Goal: Task Accomplishment & Management: Complete application form

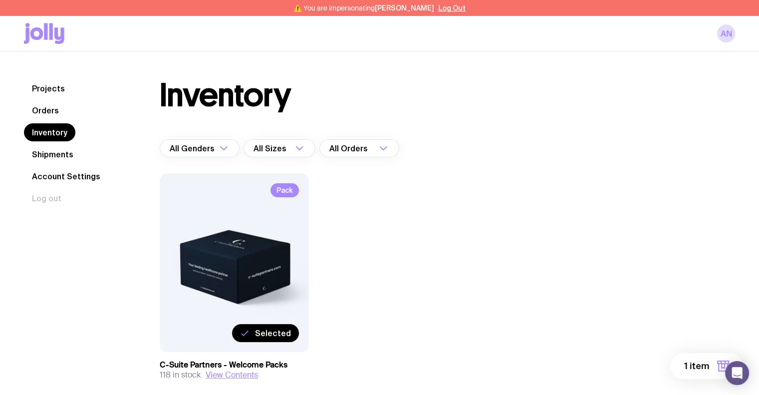
click at [284, 189] on span "Pack" at bounding box center [285, 190] width 28 height 14
click at [269, 329] on span "Selected" at bounding box center [273, 333] width 36 height 10
click at [0, 0] on input "Selected" at bounding box center [0, 0] width 0 height 0
click at [270, 333] on span "Select" at bounding box center [278, 333] width 26 height 10
click at [0, 0] on input "Select" at bounding box center [0, 0] width 0 height 0
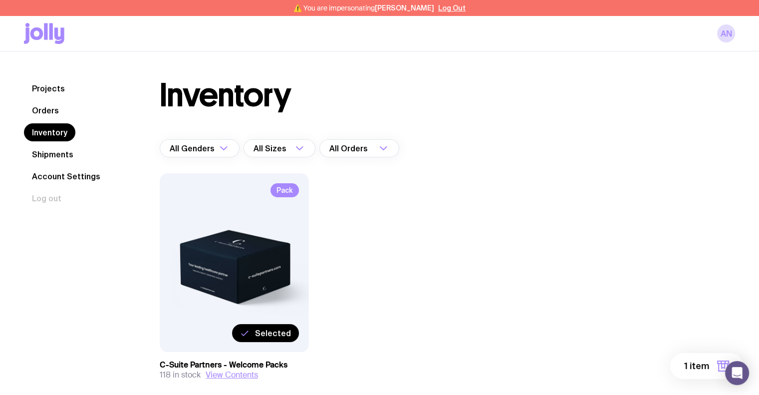
click at [698, 369] on span "1 item" at bounding box center [696, 366] width 25 height 12
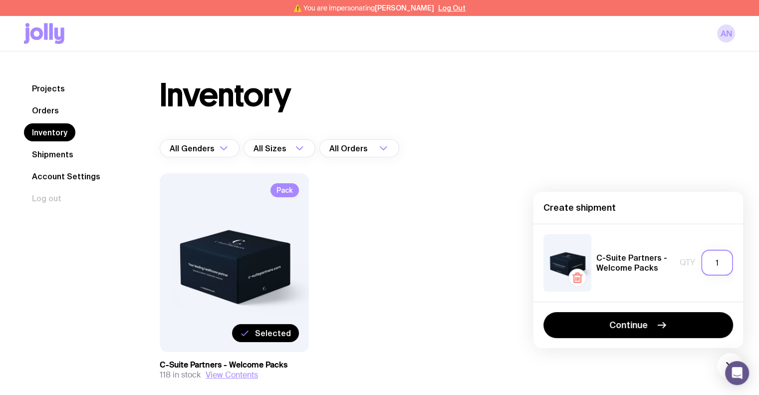
click at [720, 267] on input "1" at bounding box center [717, 263] width 32 height 26
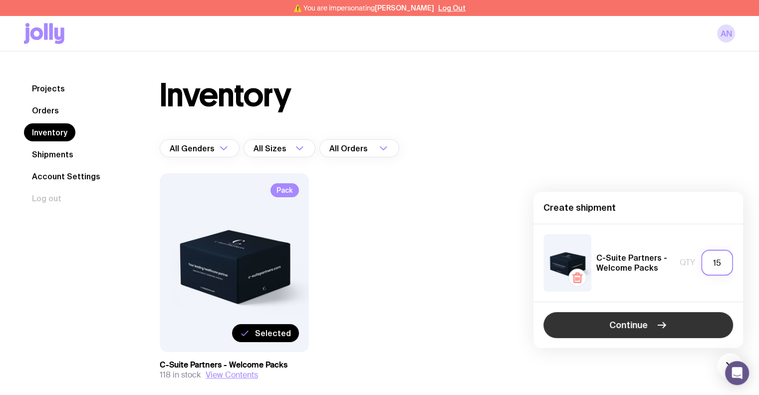
type input "15"
click at [687, 325] on button "Continue" at bounding box center [639, 325] width 190 height 26
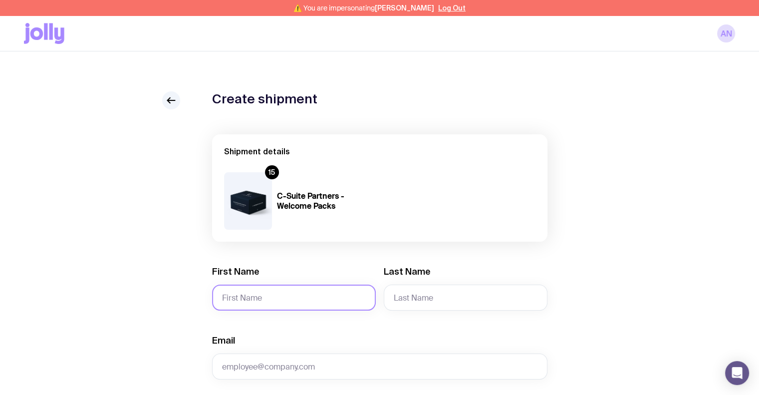
click at [287, 289] on input "First Name" at bounding box center [294, 297] width 164 height 26
type input "[PERSON_NAME]"
click at [299, 373] on input "Email" at bounding box center [379, 366] width 335 height 26
paste input "[PERSON_NAME][EMAIL_ADDRESS][PERSON_NAME][DOMAIN_NAME]"
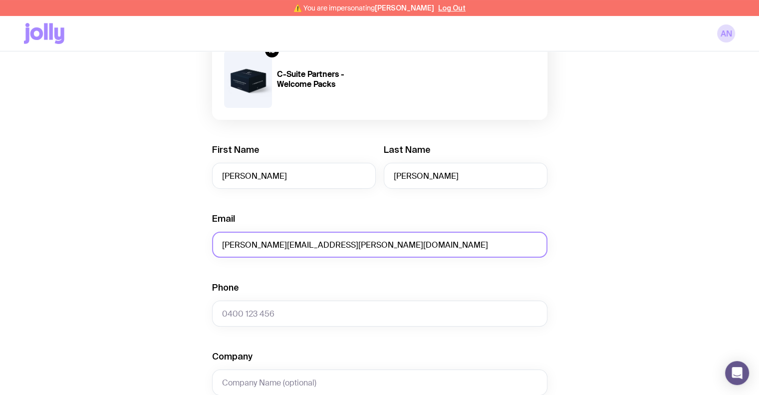
scroll to position [250, 0]
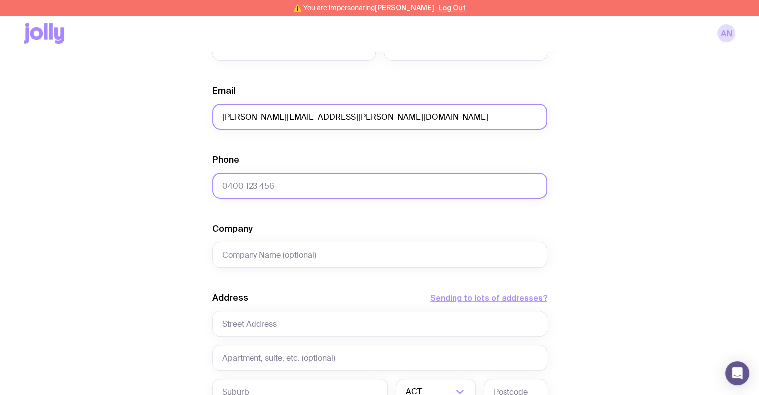
type input "[PERSON_NAME][EMAIL_ADDRESS][PERSON_NAME][DOMAIN_NAME]"
click at [243, 182] on input "Phone" at bounding box center [379, 186] width 335 height 26
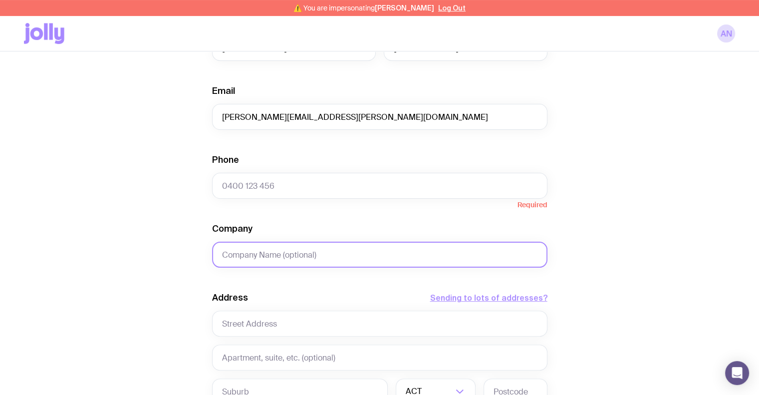
click at [249, 251] on input "Company" at bounding box center [379, 255] width 335 height 26
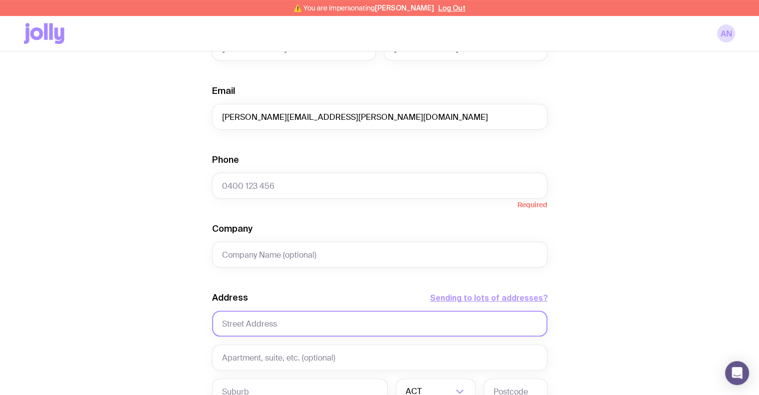
click at [257, 323] on input "text" at bounding box center [379, 323] width 335 height 26
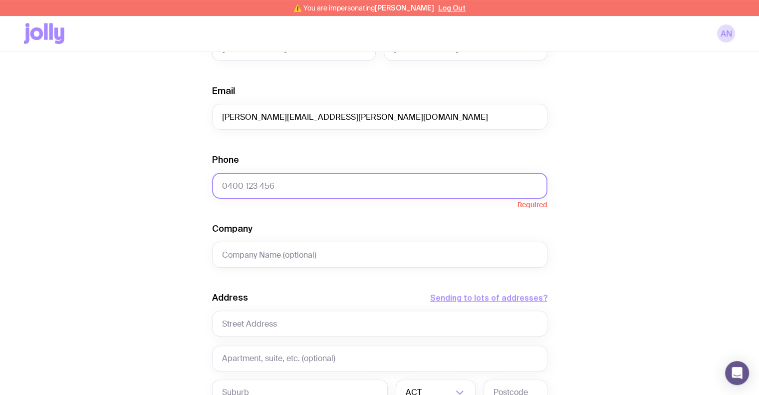
click at [232, 187] on input "Phone" at bounding box center [379, 186] width 335 height 26
paste input "[PHONE_NUMBER]"
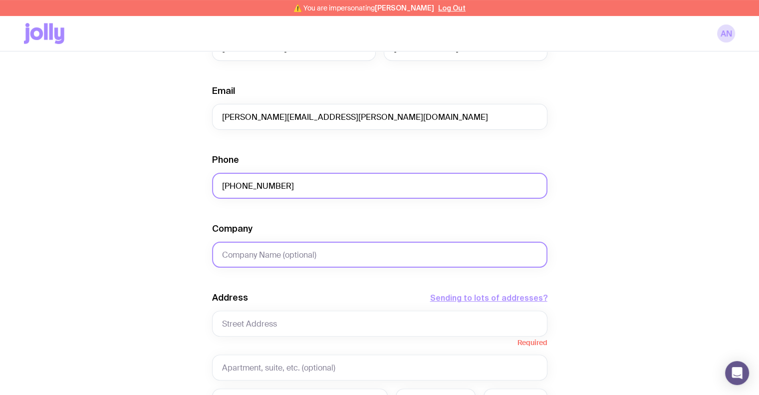
type input "[PHONE_NUMBER]"
click at [266, 255] on input "Company" at bounding box center [379, 255] width 335 height 26
type input "Grand Copthorne Waterfront"
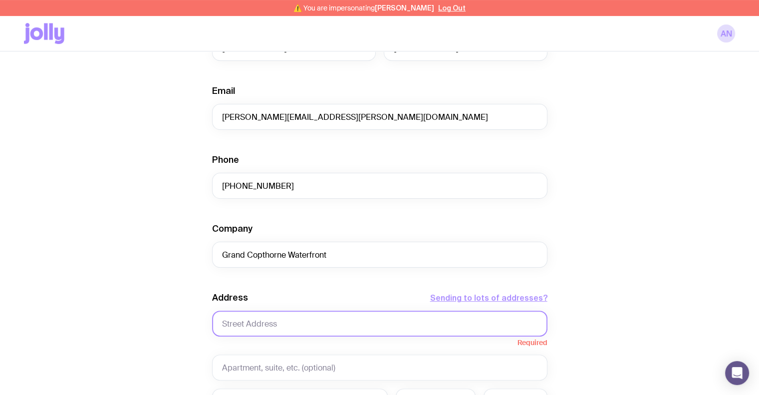
click at [238, 325] on input "text" at bounding box center [379, 323] width 335 height 26
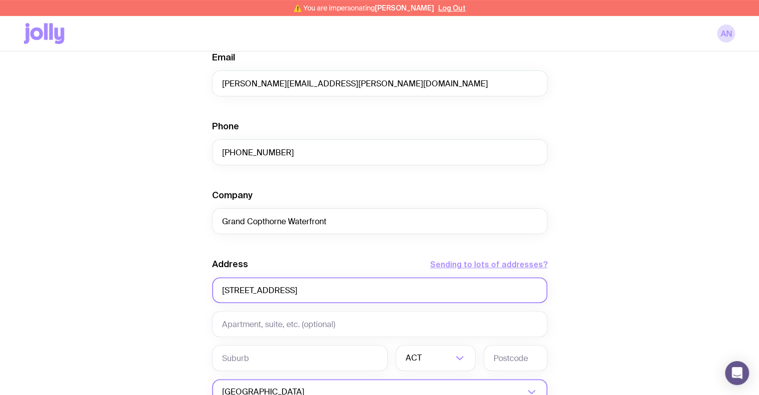
scroll to position [349, 0]
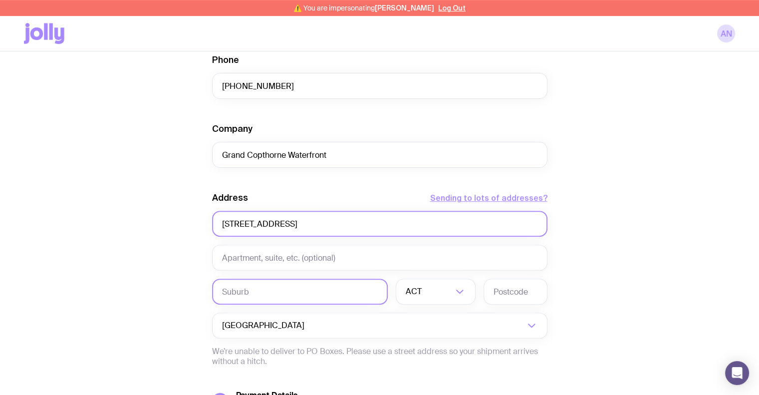
type input "[STREET_ADDRESS]"
click at [252, 298] on input "text" at bounding box center [300, 292] width 176 height 26
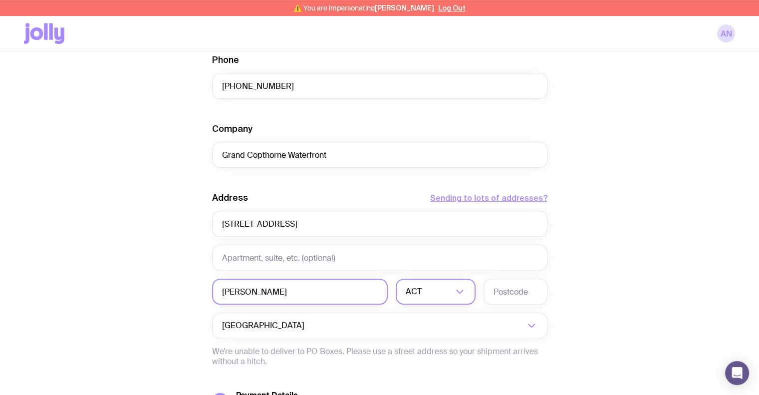
type input "[PERSON_NAME]"
click at [421, 291] on div "ACT" at bounding box center [425, 292] width 58 height 26
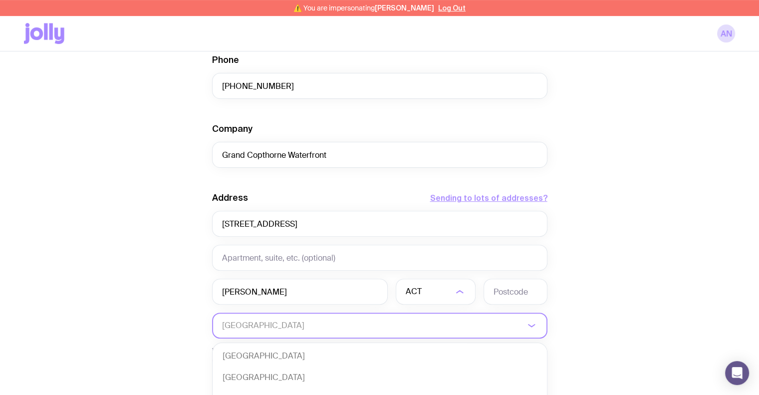
click at [330, 319] on input "Search for option" at bounding box center [373, 325] width 302 height 26
click at [261, 379] on li "[GEOGRAPHIC_DATA]" at bounding box center [380, 377] width 334 height 21
type input "Sin"
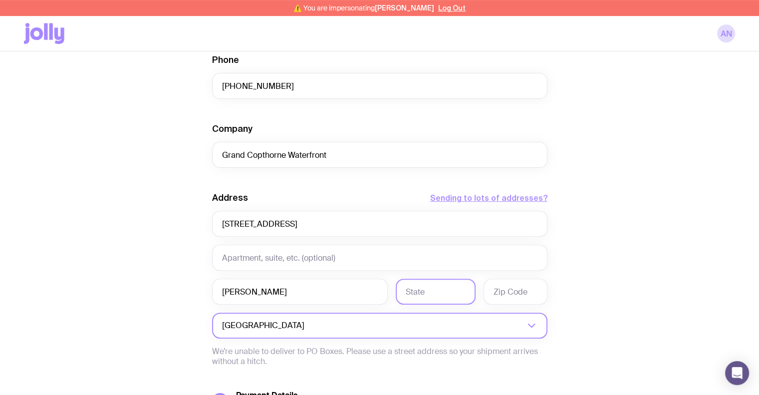
click at [411, 289] on input "text" at bounding box center [436, 292] width 80 height 26
type input "[GEOGRAPHIC_DATA]"
type input "169663"
click at [693, 189] on div "Create shipment Shipment details 15 C-Suite Partners - Welcome Packs First Name…" at bounding box center [379, 121] width 711 height 759
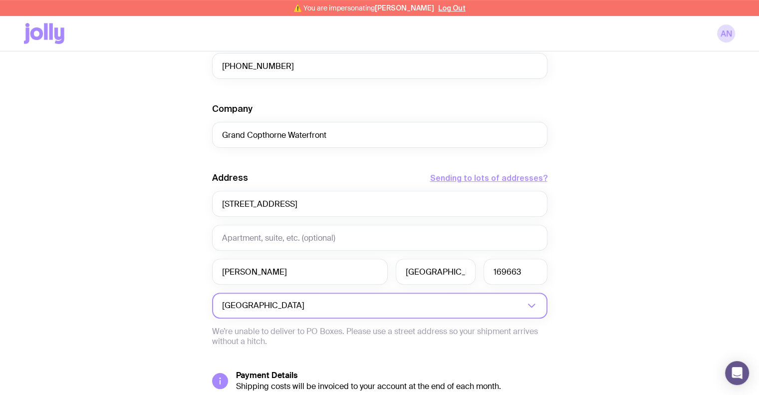
scroll to position [455, 0]
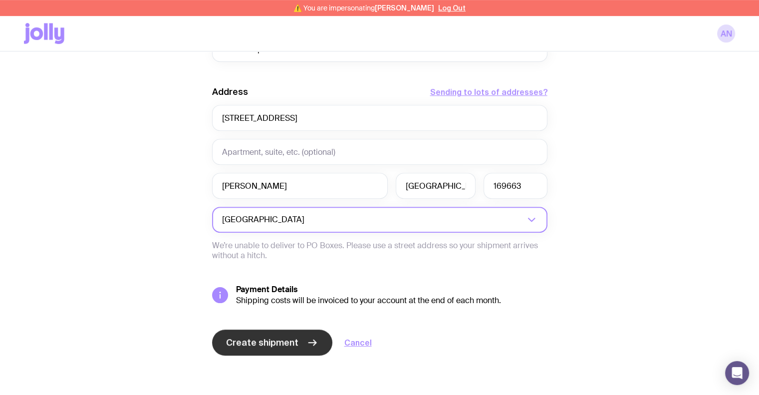
click at [252, 337] on span "Create shipment" at bounding box center [262, 342] width 72 height 12
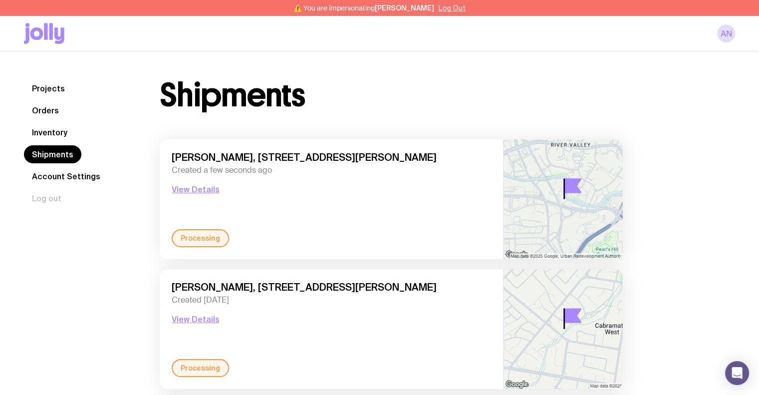
click at [441, 9] on button "Log Out" at bounding box center [451, 8] width 27 height 8
